Goal: Task Accomplishment & Management: Manage account settings

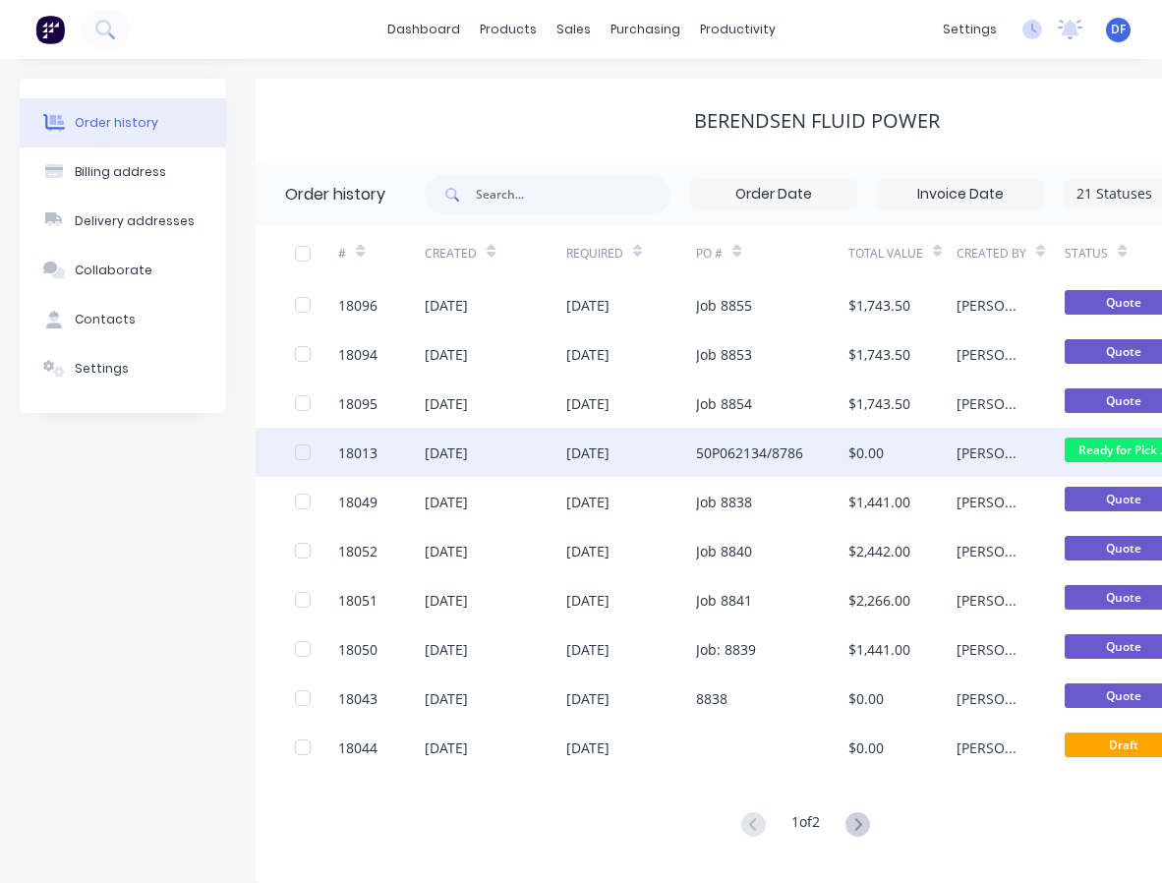
click at [522, 451] on div "[DATE]" at bounding box center [495, 452] width 141 height 49
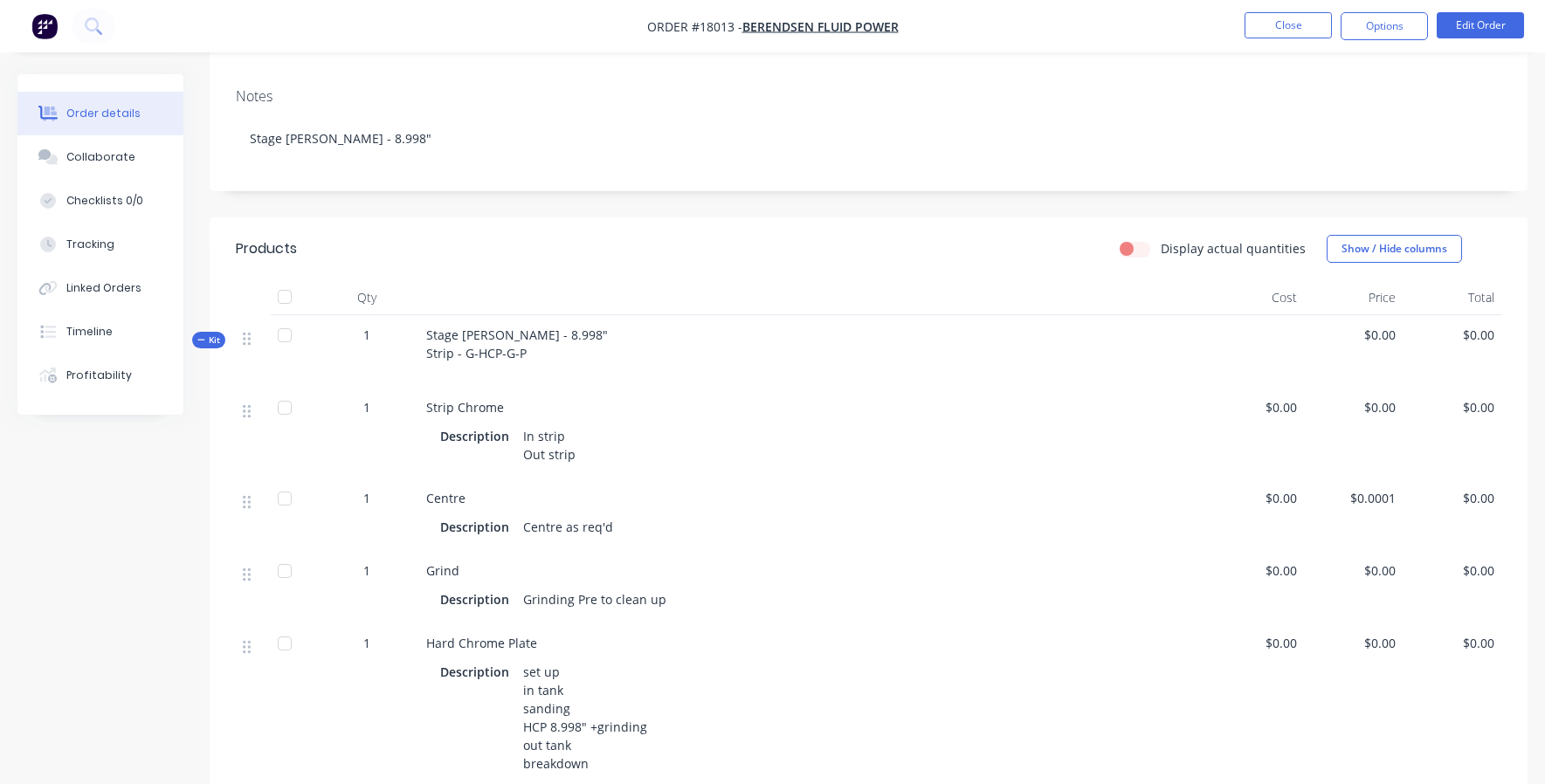
scroll to position [250, 0]
click at [1031, 572] on span "$0.00" at bounding box center [1254, 570] width 84 height 19
click at [1031, 26] on button "Edit Order" at bounding box center [1480, 25] width 87 height 26
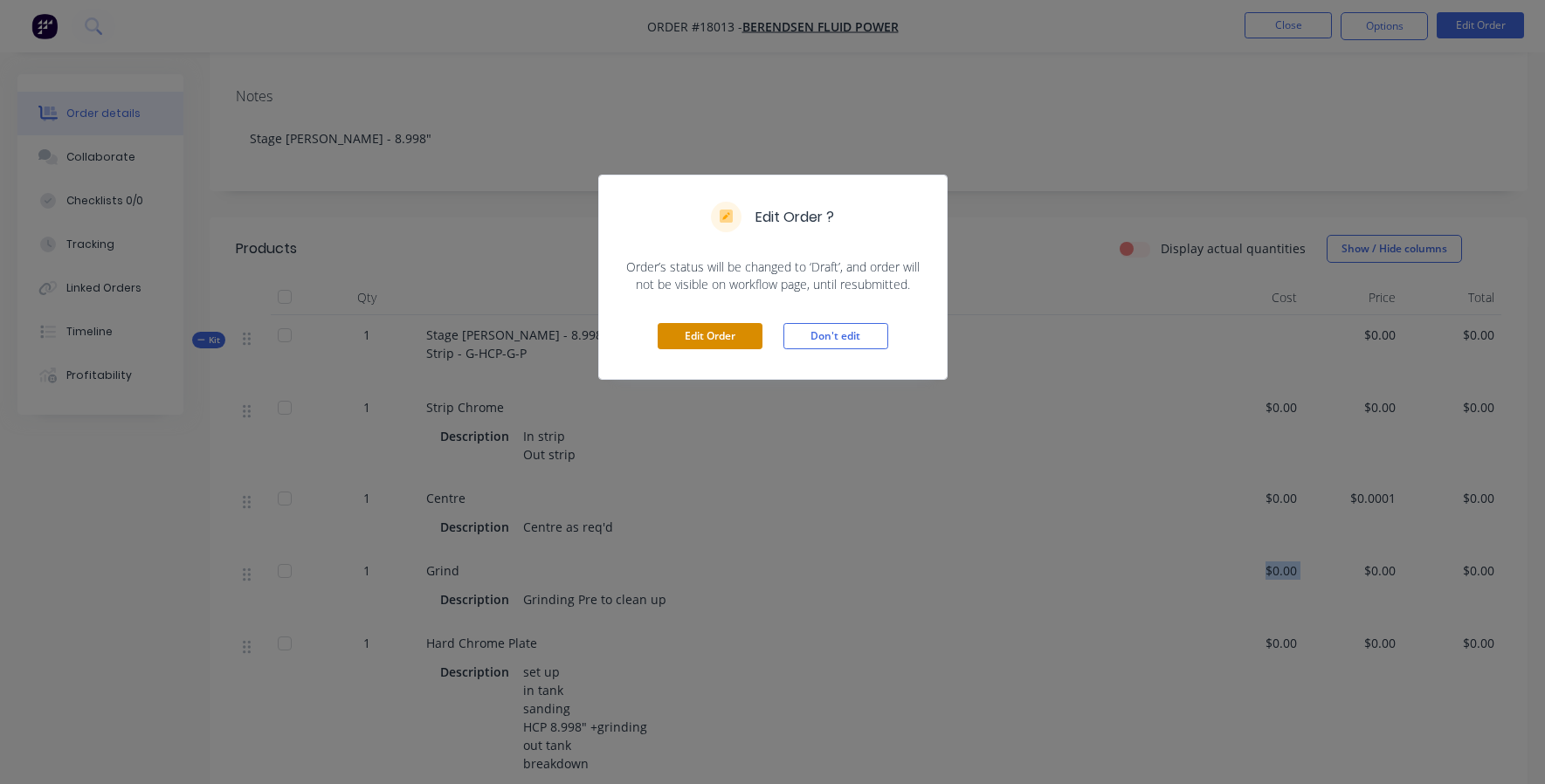
click at [716, 327] on button "Edit Order" at bounding box center [710, 336] width 105 height 26
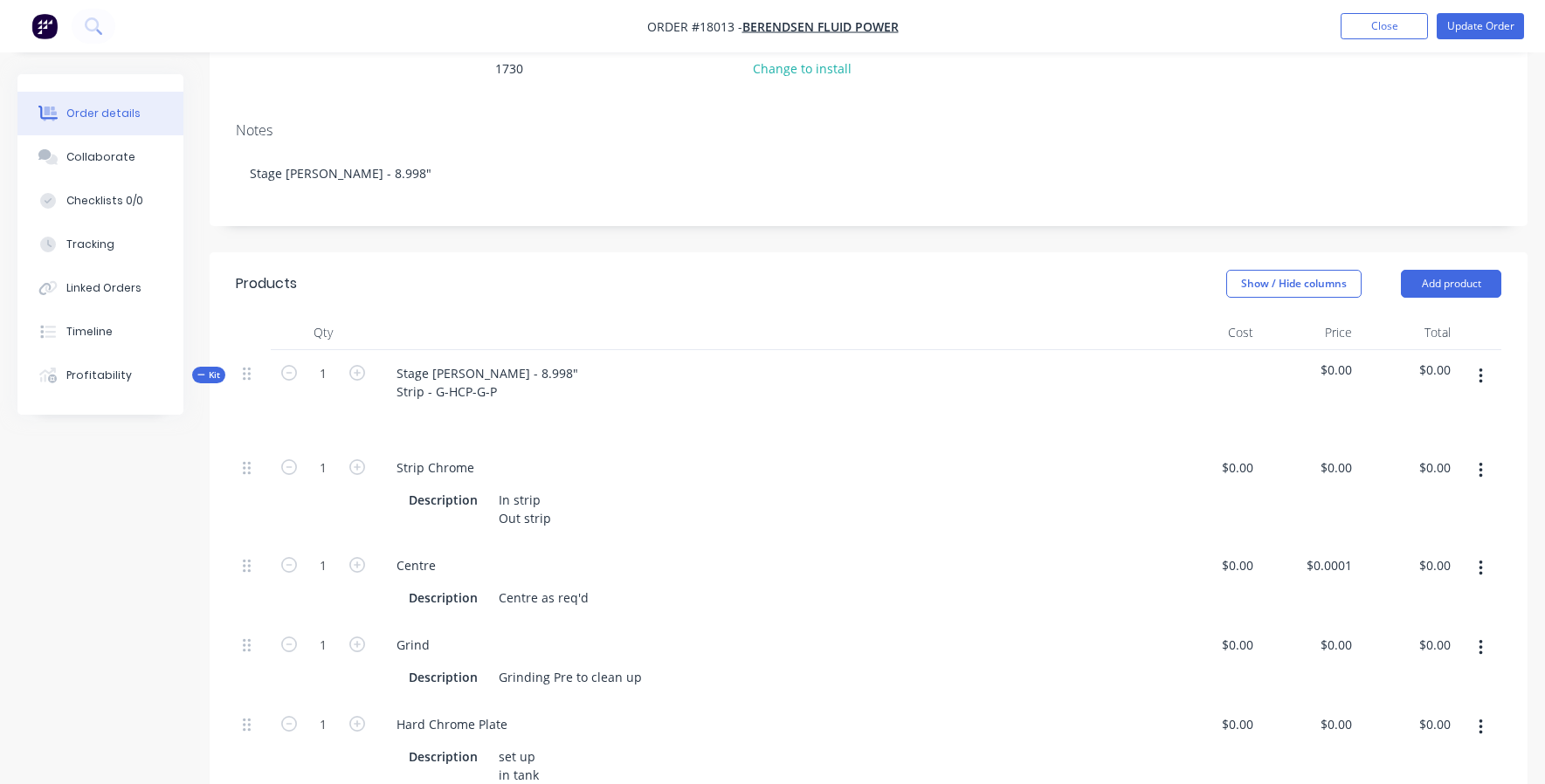
scroll to position [452, 0]
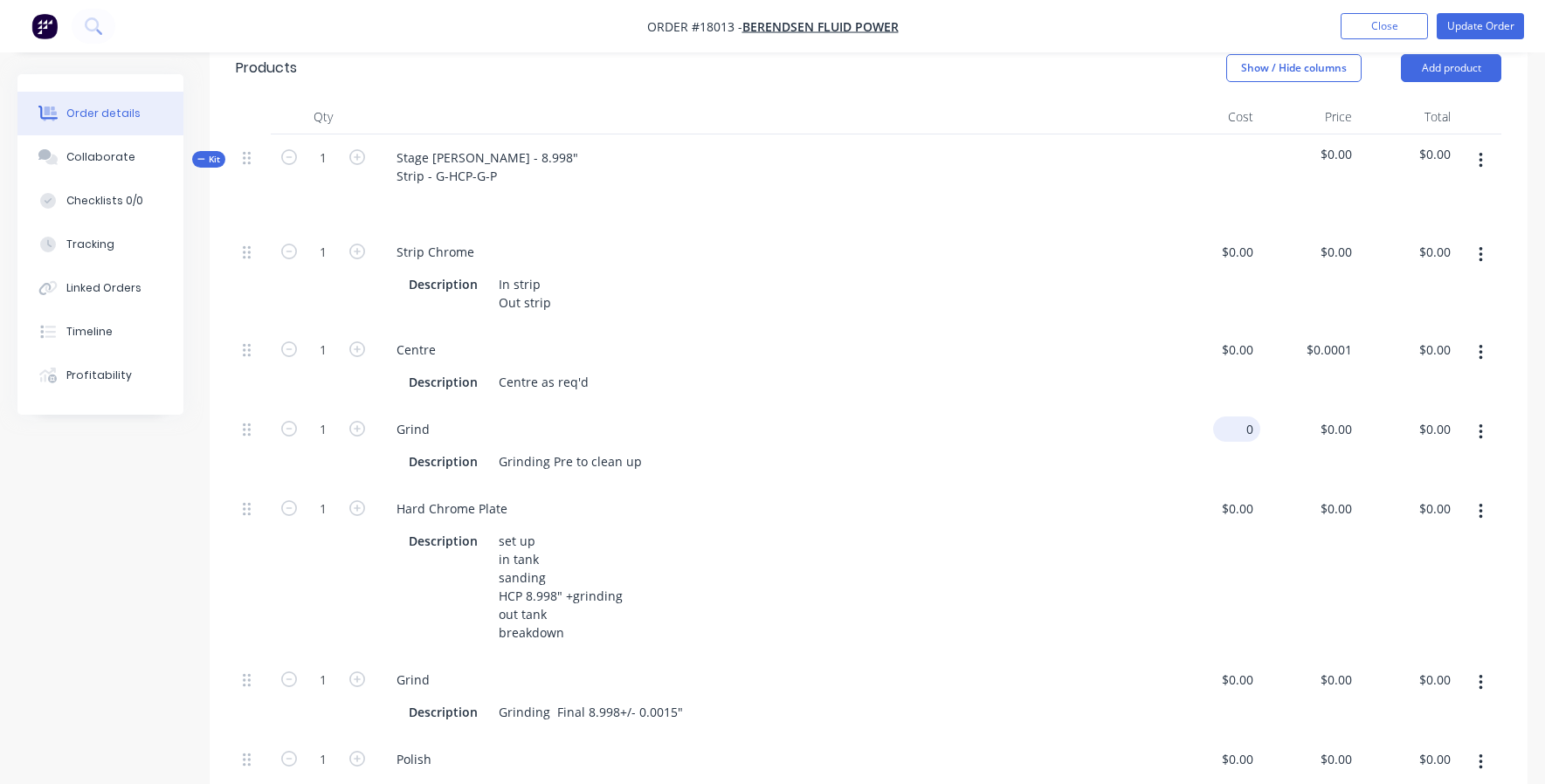
click at [1031, 418] on div "0 $0.00" at bounding box center [1210, 445] width 99 height 79
click at [1031, 418] on div "$0.00 0" at bounding box center [1210, 445] width 99 height 79
click at [1031, 461] on div "$0.00 $0.00" at bounding box center [1210, 445] width 99 height 79
click at [1031, 416] on div "0 0" at bounding box center [1246, 429] width 27 height 26
type input "$848.00"
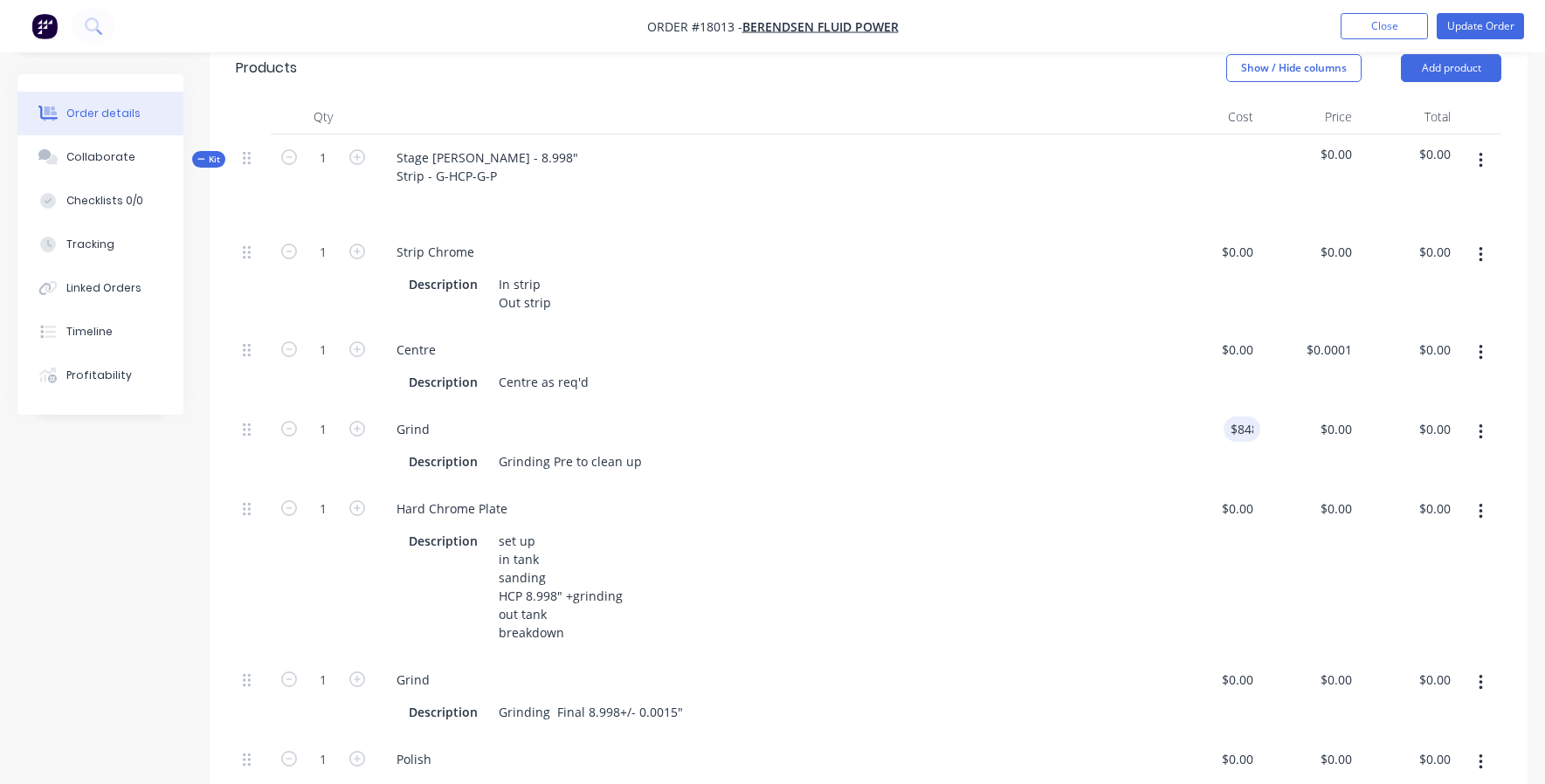
type input "$848.00"
click at [1031, 436] on div "$848.00 $848.00" at bounding box center [1210, 445] width 99 height 79
click at [1031, 416] on input "848" at bounding box center [1331, 429] width 54 height 26
click at [1031, 416] on input "848" at bounding box center [1343, 429] width 29 height 26
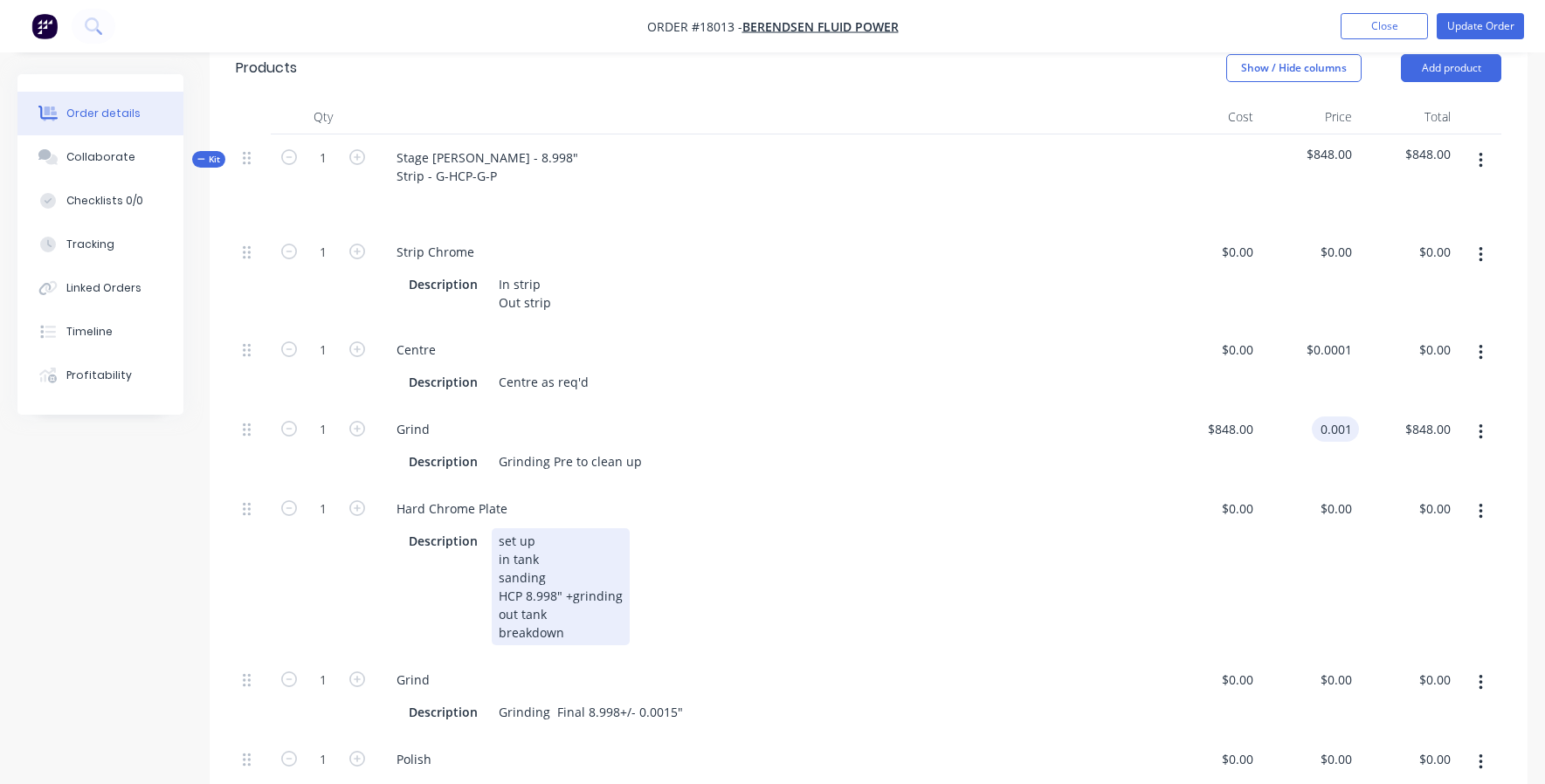
type input "$0.001"
type input "$0.00"
click at [1031, 525] on div "Description set up in tank sanding HCP 8.998" +grinding out tank breakdown" at bounding box center [769, 585] width 772 height 121
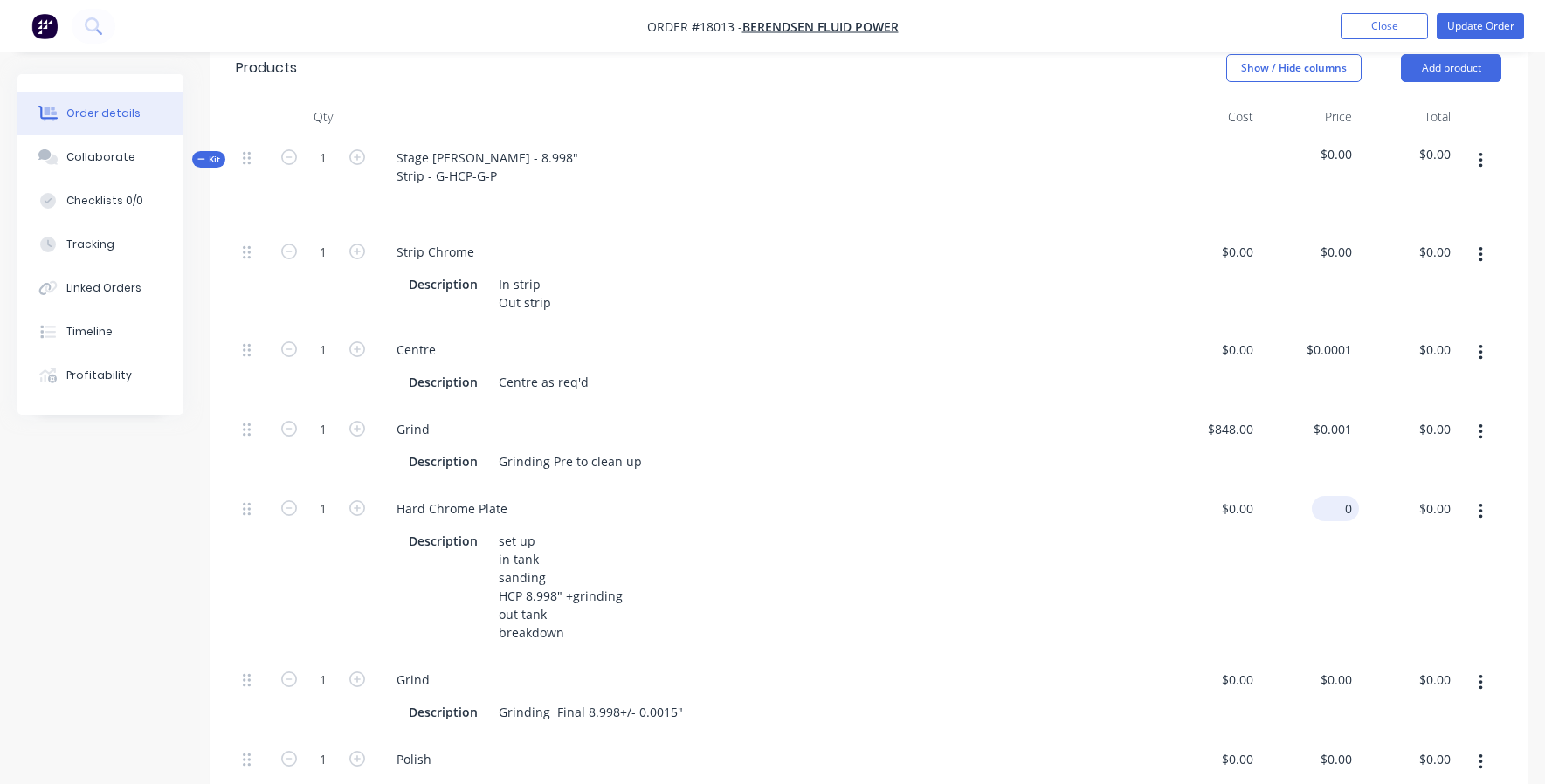
click at [1031, 495] on div "0 $0.00" at bounding box center [1334, 508] width 47 height 26
type input "$2,760.00"
click at [1031, 614] on div "Description set up in tank sanding HCP 8.998" +grinding out tank breakdown" at bounding box center [765, 587] width 727 height 117
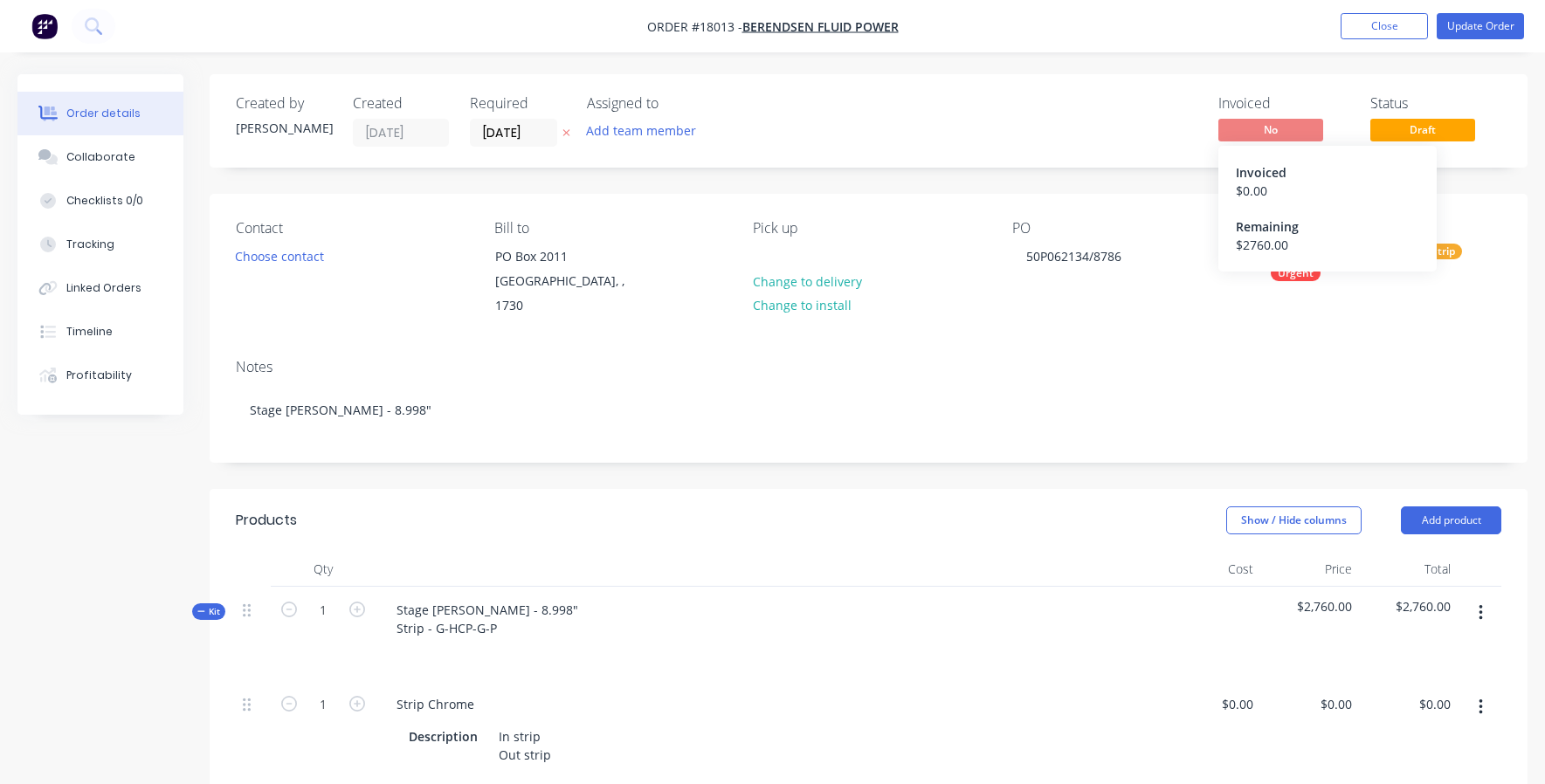
scroll to position [0, 0]
click at [1031, 35] on button "Update Order" at bounding box center [1480, 26] width 87 height 26
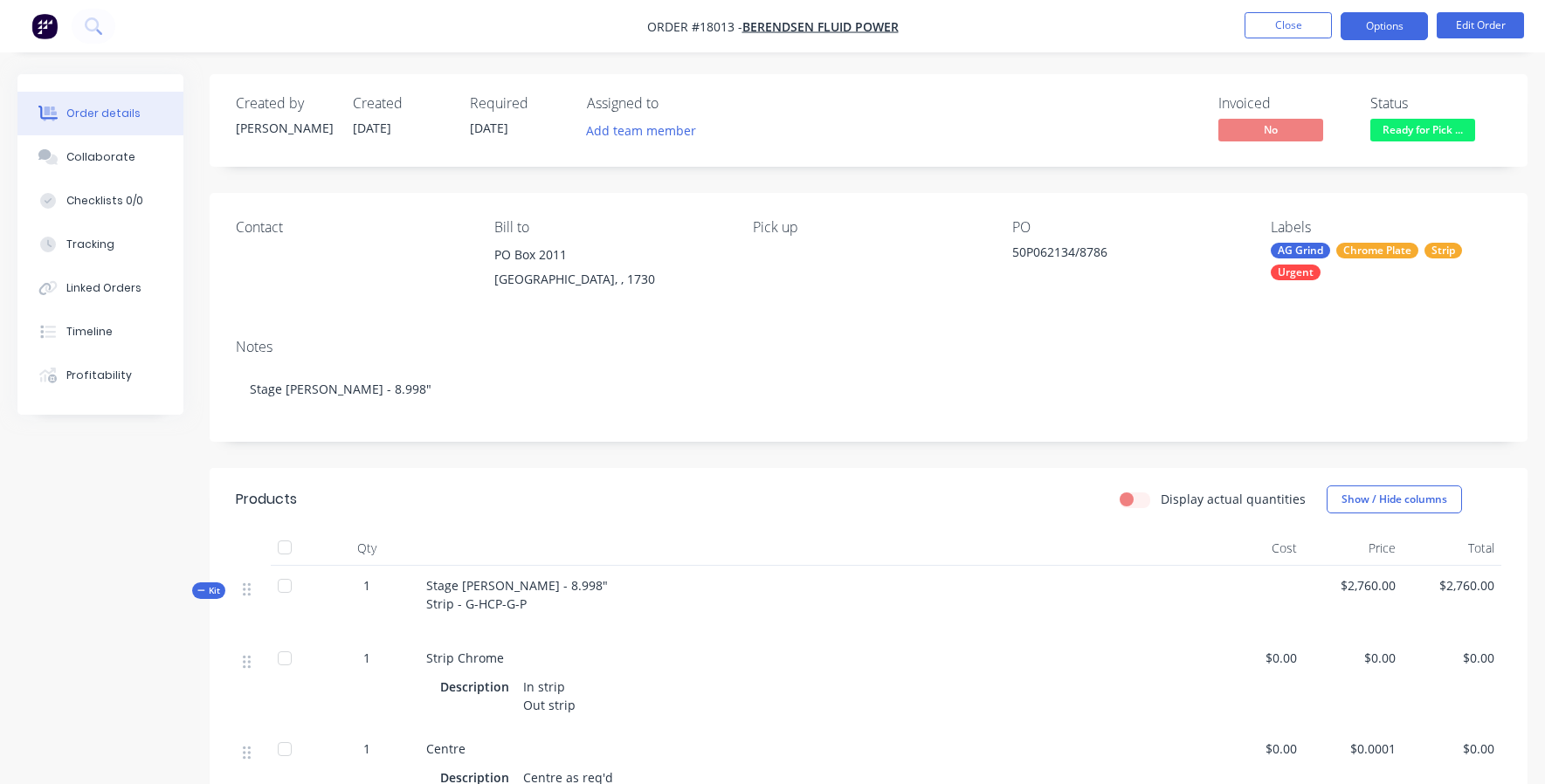
click at [1031, 28] on button "Options" at bounding box center [1384, 26] width 87 height 28
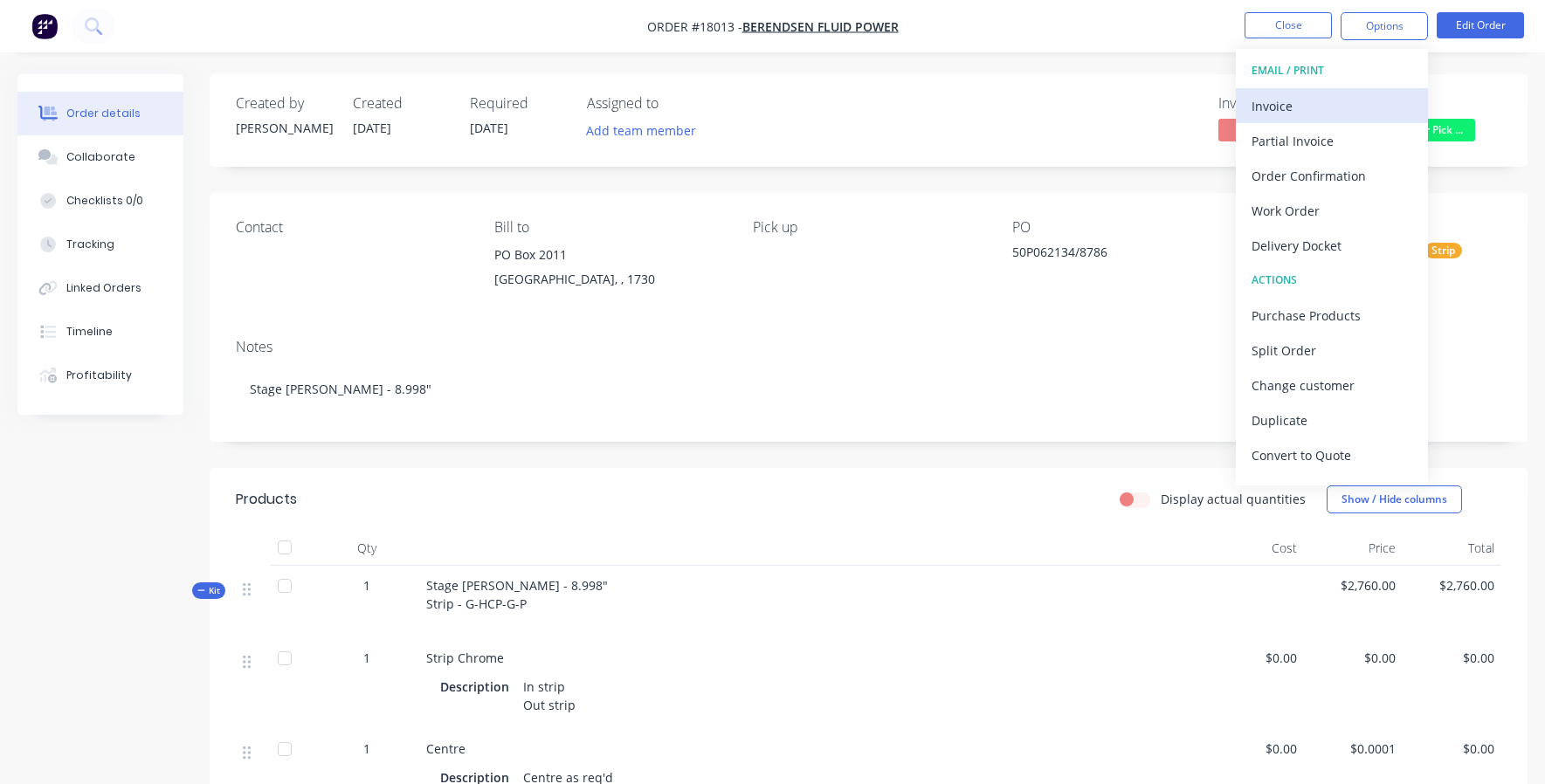
click at [1031, 103] on div "Invoice" at bounding box center [1332, 106] width 161 height 26
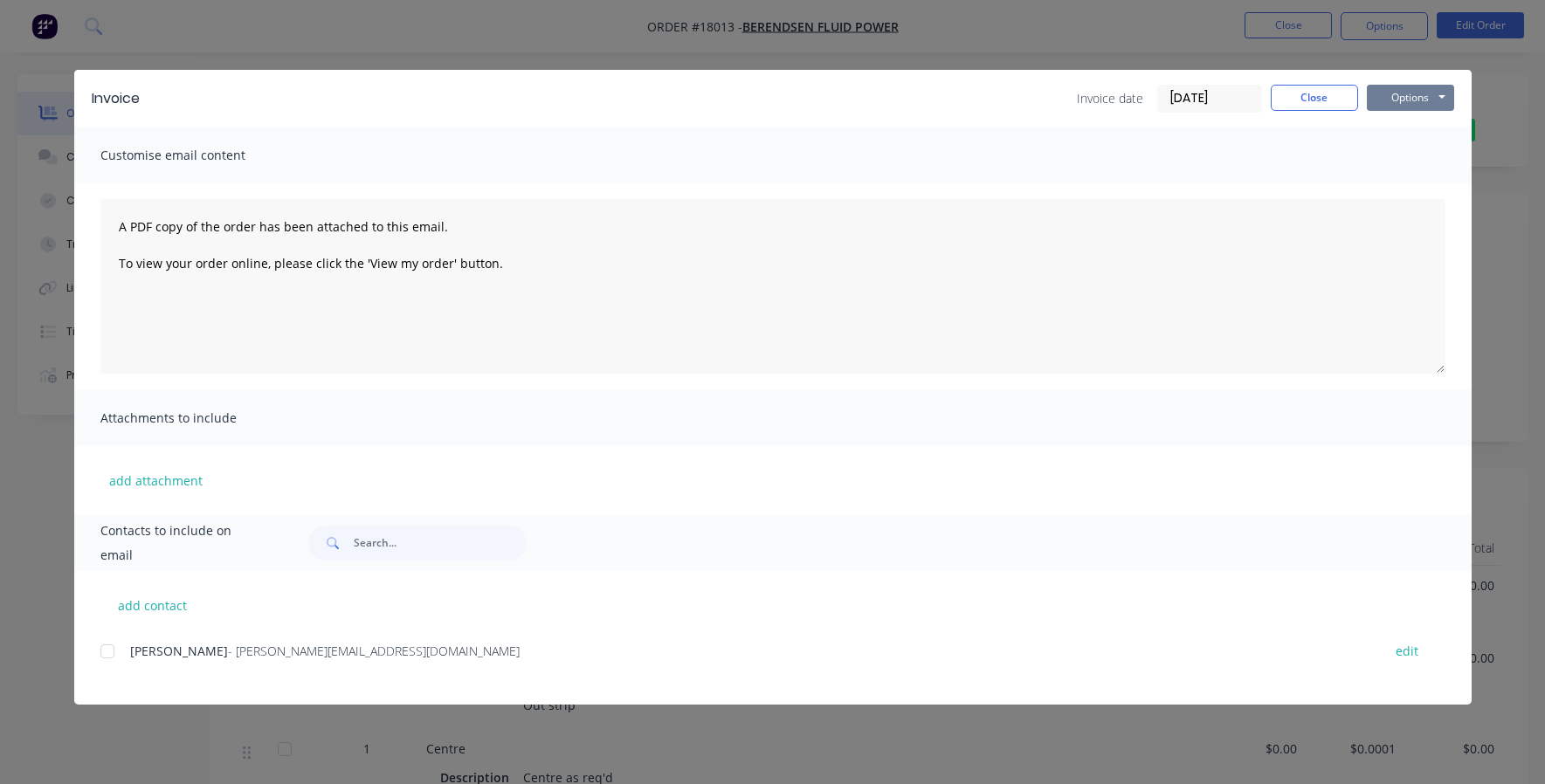
click at [1031, 99] on button "Options" at bounding box center [1410, 97] width 87 height 26
click at [1031, 150] on button "Print" at bounding box center [1422, 157] width 112 height 28
click at [1031, 93] on button "Close" at bounding box center [1314, 97] width 87 height 26
